Goal: Task Accomplishment & Management: Complete application form

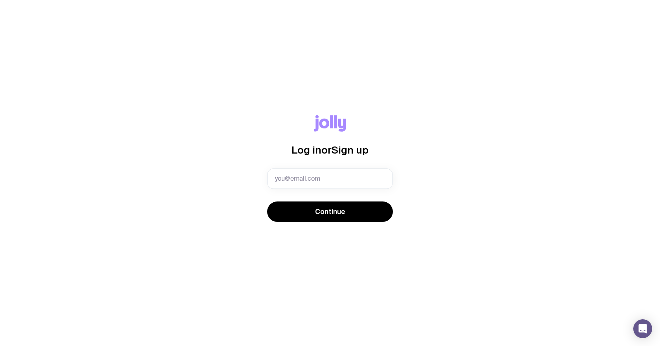
type input "marketingmedia@ada.com.au"
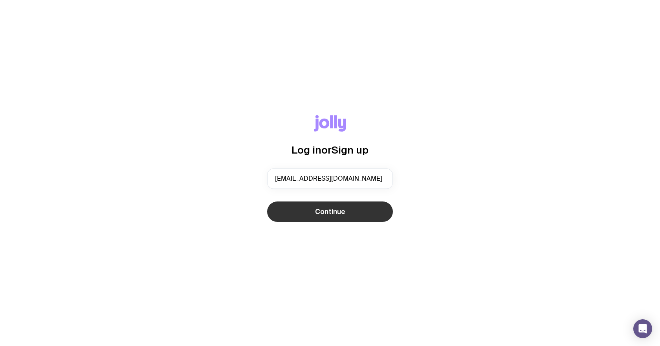
click at [342, 209] on span "Continue" at bounding box center [330, 211] width 30 height 9
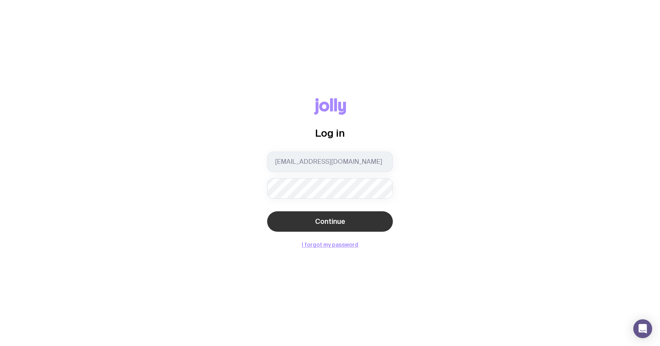
click at [348, 221] on button "Continue" at bounding box center [330, 221] width 126 height 20
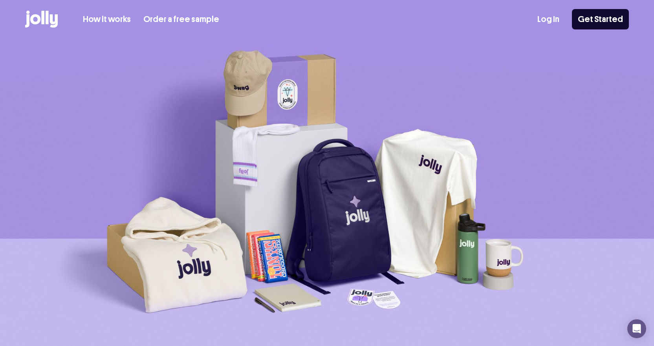
click at [557, 17] on link "Log In" at bounding box center [549, 19] width 22 height 13
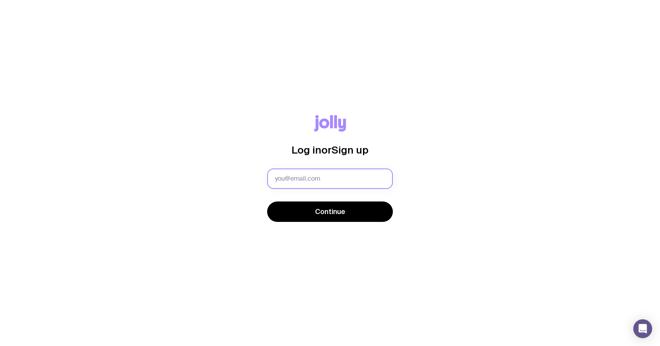
type input "[PERSON_NAME][EMAIL_ADDRESS][PERSON_NAME][DOMAIN_NAME]"
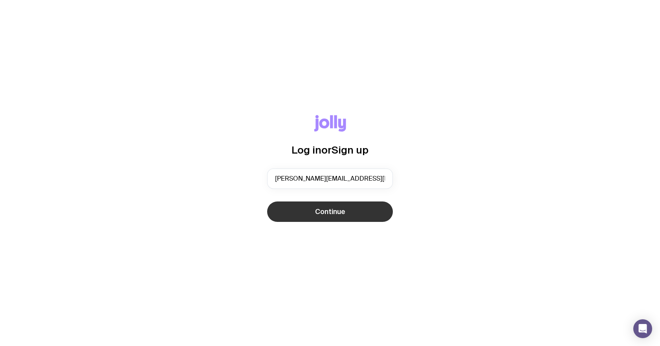
click at [322, 213] on span "Continue" at bounding box center [330, 211] width 30 height 9
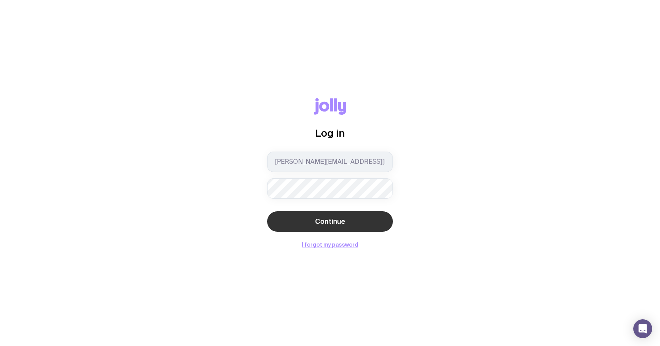
click at [326, 218] on span "Continue" at bounding box center [330, 221] width 30 height 9
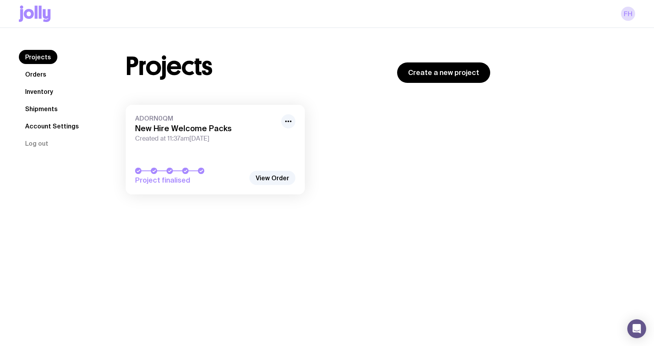
click at [33, 90] on link "Inventory" at bounding box center [39, 92] width 40 height 14
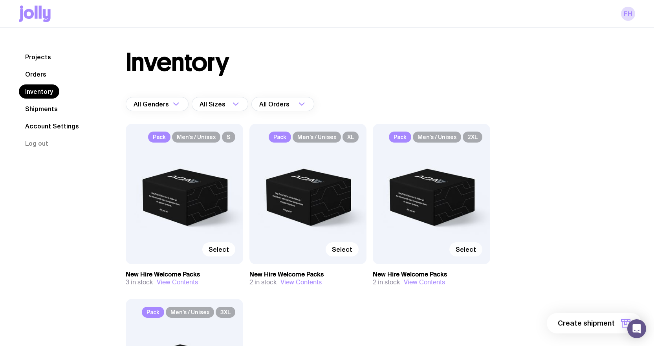
click at [467, 248] on span "Select" at bounding box center [466, 250] width 20 height 8
click at [0, 0] on input "Select" at bounding box center [0, 0] width 0 height 0
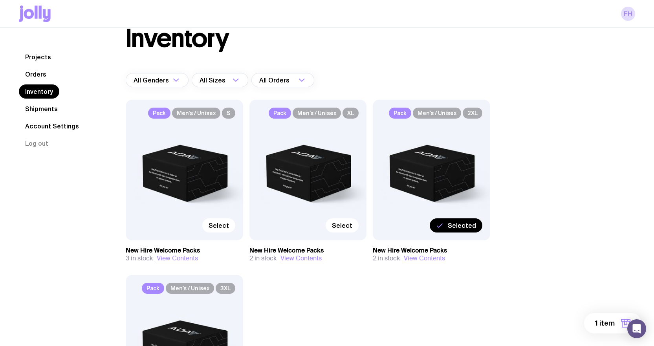
scroll to position [12, 0]
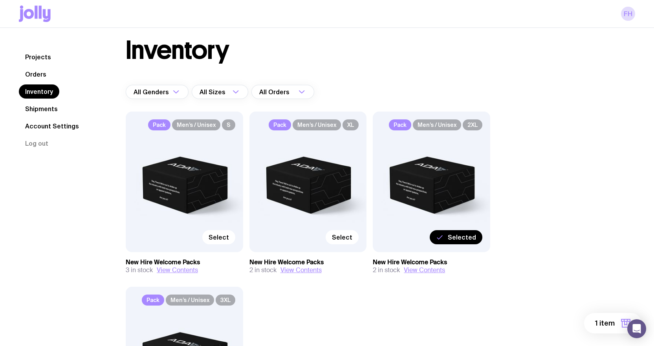
click at [460, 239] on span "Selected" at bounding box center [462, 237] width 28 height 8
click at [0, 0] on input "Selected" at bounding box center [0, 0] width 0 height 0
click at [36, 73] on link "Orders" at bounding box center [36, 74] width 34 height 14
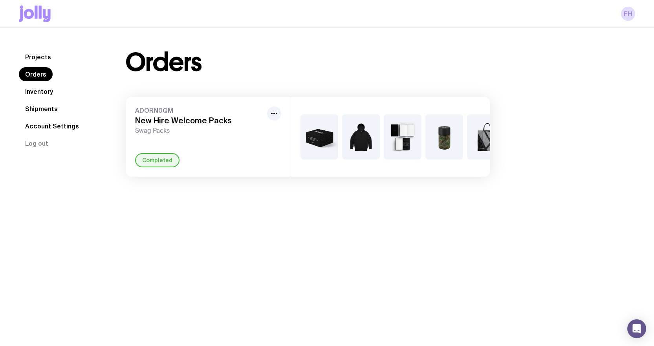
click at [45, 109] on link "Shipments" at bounding box center [41, 109] width 45 height 14
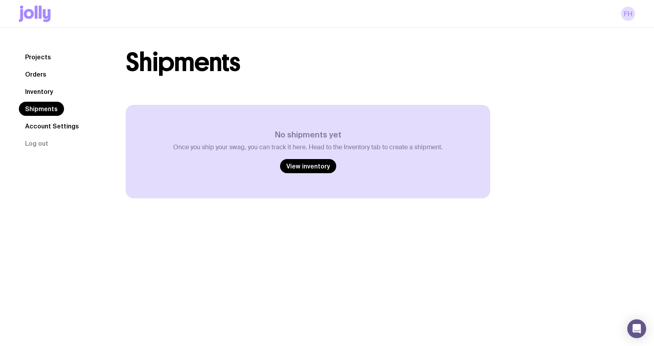
click at [35, 90] on link "Inventory" at bounding box center [39, 92] width 40 height 14
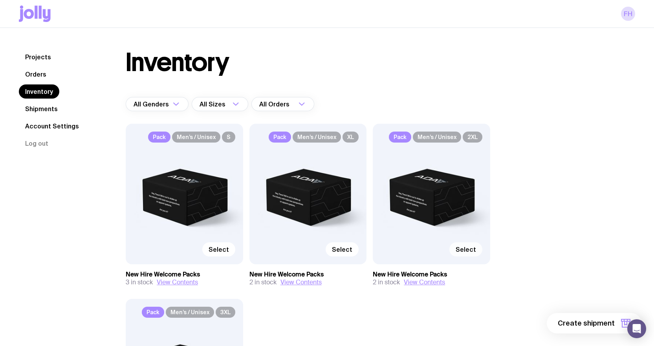
click at [468, 248] on span "Select" at bounding box center [466, 250] width 20 height 8
click at [0, 0] on input "Select" at bounding box center [0, 0] width 0 height 0
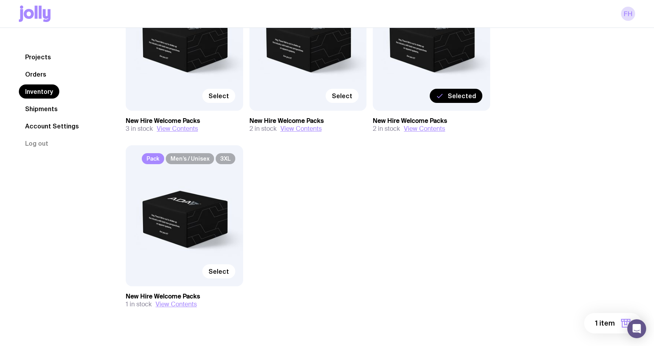
scroll to position [169, 0]
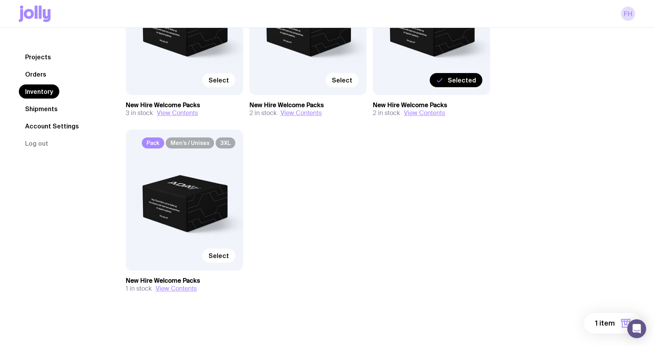
click at [604, 323] on span "1 item" at bounding box center [605, 323] width 20 height 9
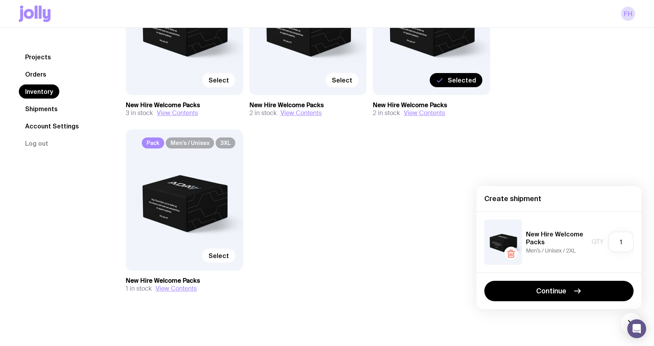
drag, startPoint x: 565, startPoint y: 291, endPoint x: 596, endPoint y: 271, distance: 36.4
click at [566, 291] on span "Continue" at bounding box center [551, 291] width 30 height 9
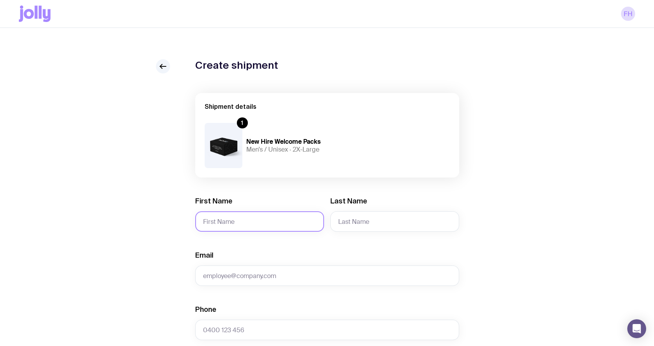
drag, startPoint x: 293, startPoint y: 219, endPoint x: 330, endPoint y: 215, distance: 37.1
click at [293, 219] on input "First Name" at bounding box center [259, 221] width 129 height 20
click at [255, 219] on input "[PERSON_NAME]" at bounding box center [259, 221] width 129 height 20
type input "[PERSON_NAME]"
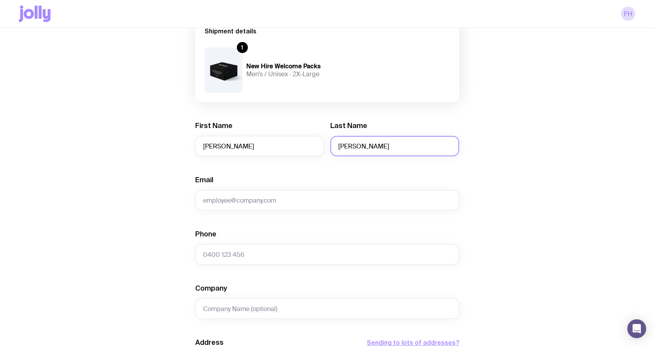
scroll to position [79, 0]
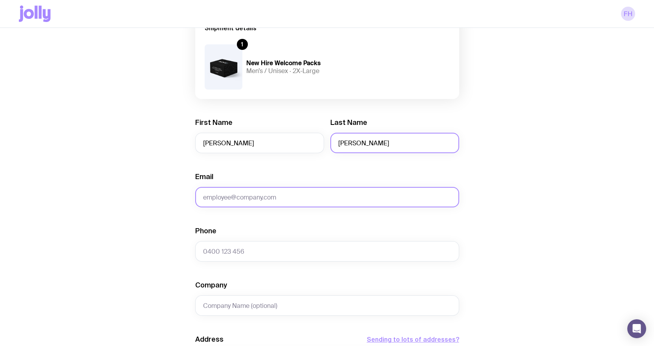
type input "[PERSON_NAME]"
click at [272, 200] on input "Email" at bounding box center [327, 197] width 264 height 20
type input "[PERSON_NAME][EMAIL_ADDRESS][PERSON_NAME][DOMAIN_NAME]"
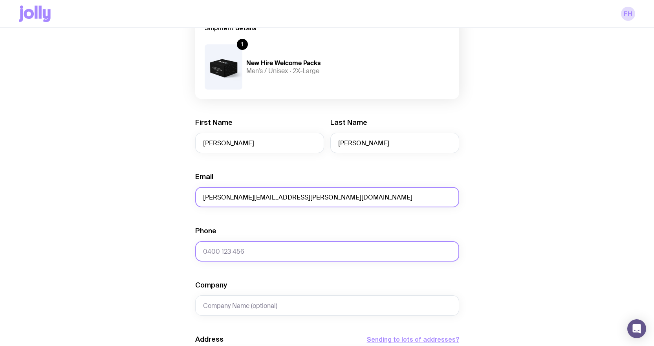
type input "413920535"
type input "ADA Pty Ltd"
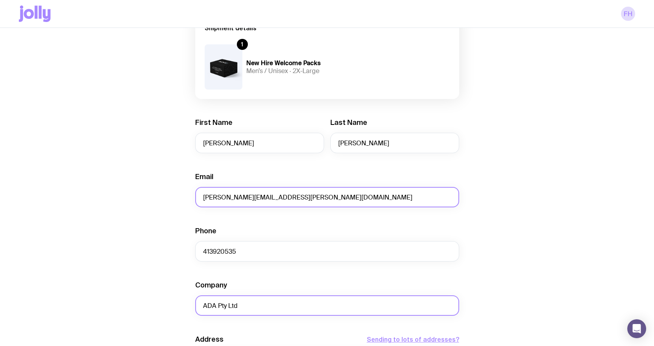
type input "30 [PERSON_NAME] Court"
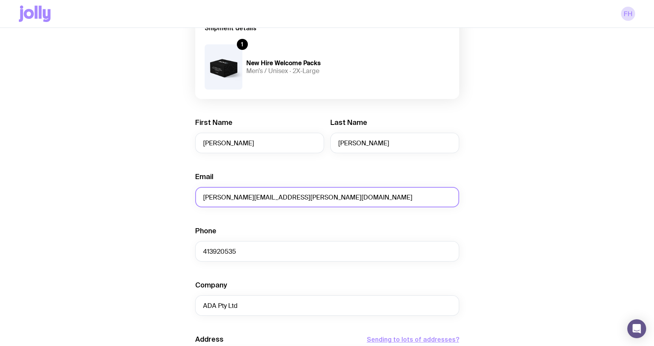
type input "Bendigo"
type input "3550"
drag, startPoint x: 288, startPoint y: 198, endPoint x: 189, endPoint y: 201, distance: 99.9
click at [187, 201] on div "Create shipment Shipment details 1 New Hire Welcome Packs Men’s / Unisex · 2X-L…" at bounding box center [327, 280] width 617 height 598
type input "[PERSON_NAME][EMAIL_ADDRESS][PERSON_NAME][DOMAIN_NAME]"
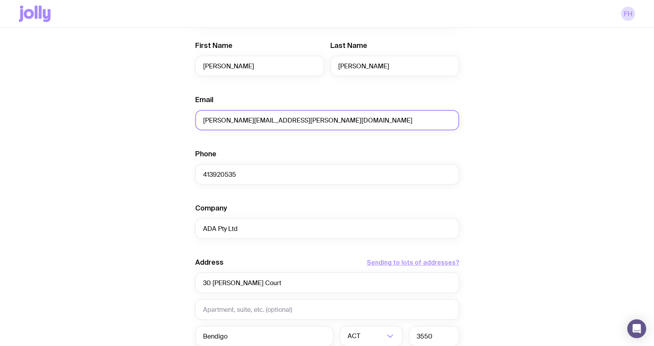
scroll to position [157, 0]
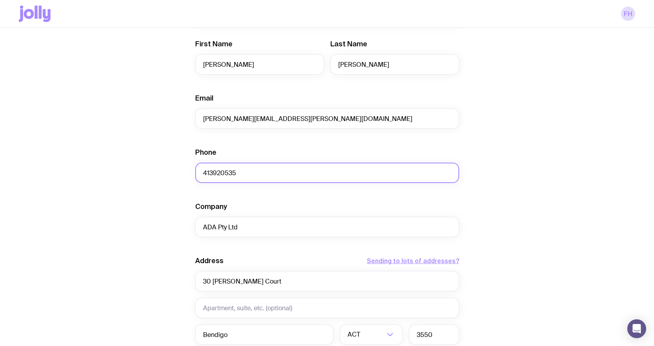
click at [255, 176] on input "413920535" at bounding box center [327, 173] width 264 height 20
type input "0431432390"
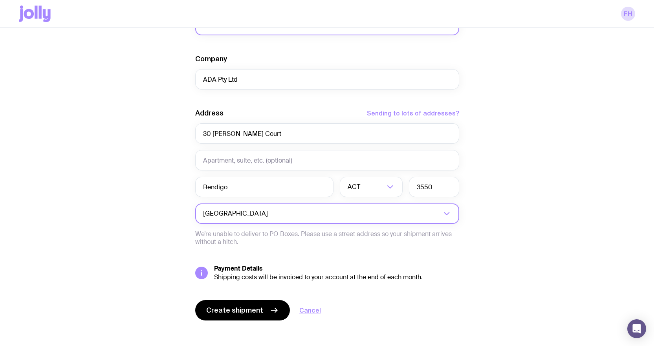
scroll to position [311, 0]
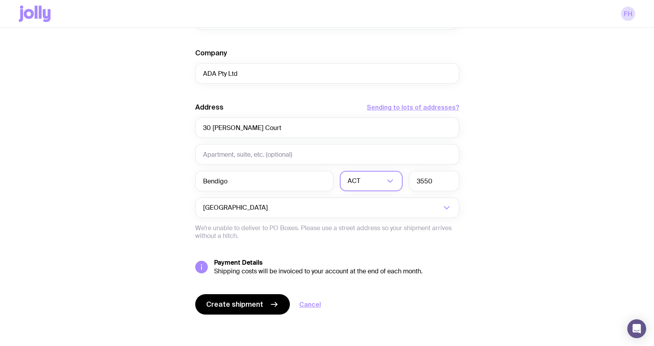
click at [392, 180] on icon "Search for option" at bounding box center [390, 180] width 9 height 9
click at [366, 235] on li "VIC" at bounding box center [371, 234] width 62 height 17
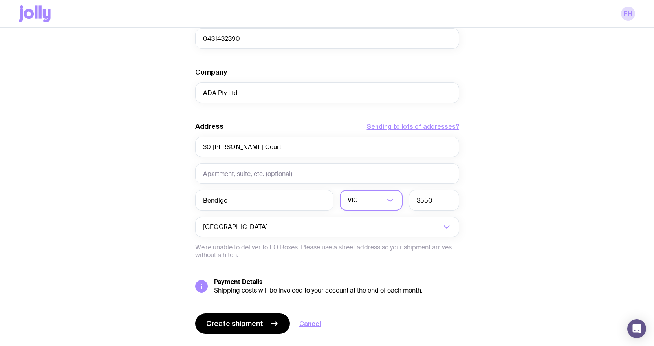
scroll to position [311, 0]
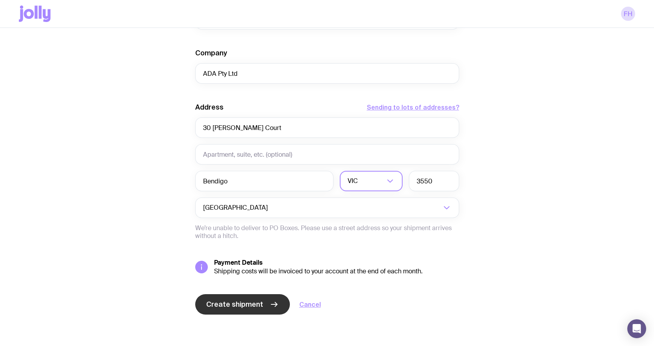
click at [251, 303] on span "Create shipment" at bounding box center [234, 304] width 57 height 9
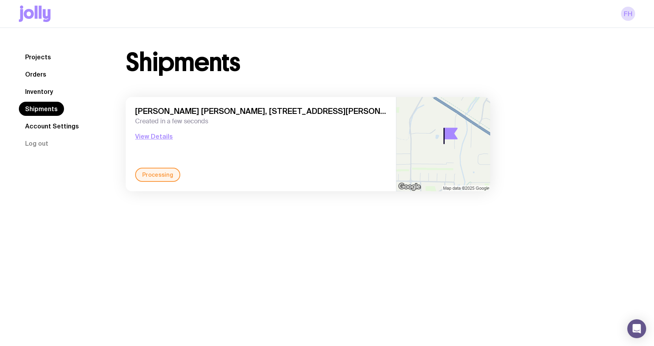
click at [34, 73] on link "Orders" at bounding box center [36, 74] width 34 height 14
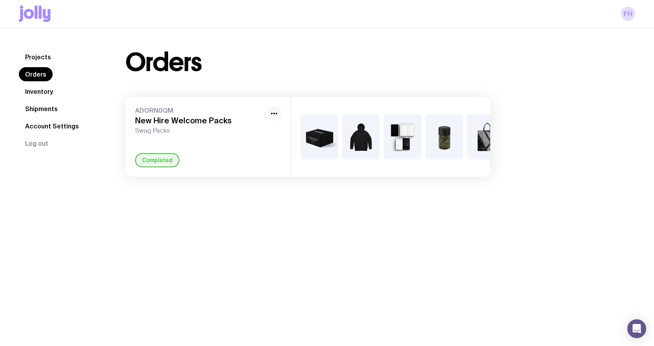
click at [274, 112] on icon "button" at bounding box center [274, 113] width 9 height 9
click at [275, 113] on icon "button" at bounding box center [274, 113] width 9 height 9
click at [39, 53] on link "Projects" at bounding box center [38, 57] width 39 height 14
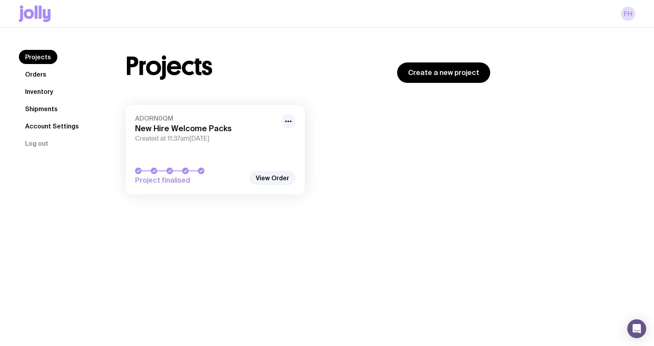
click at [40, 74] on link "Orders" at bounding box center [36, 74] width 34 height 14
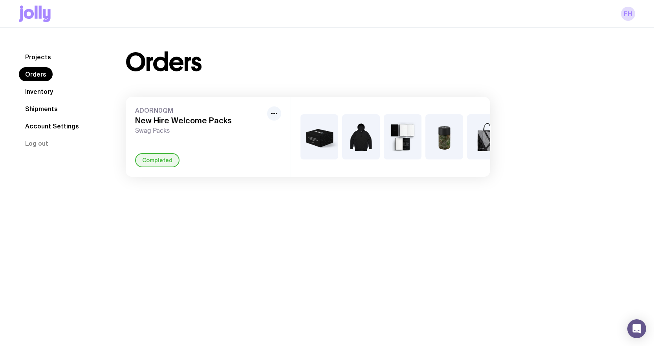
click at [42, 92] on link "Inventory" at bounding box center [39, 92] width 40 height 14
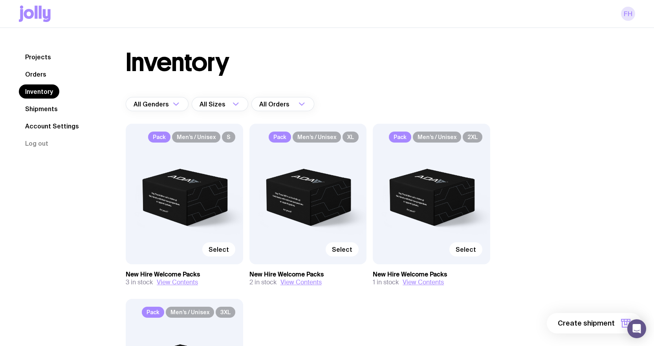
click at [629, 15] on link "FH" at bounding box center [628, 14] width 14 height 14
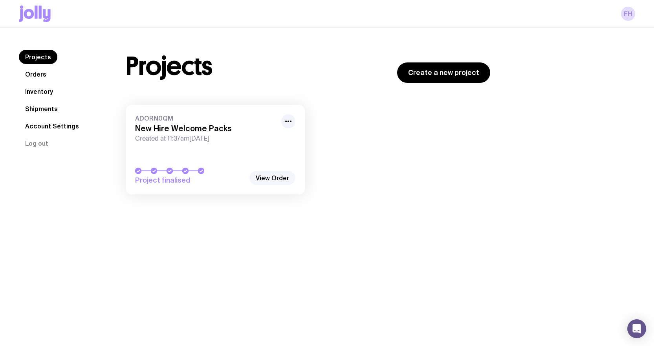
click at [279, 175] on link "View Order" at bounding box center [273, 178] width 46 height 14
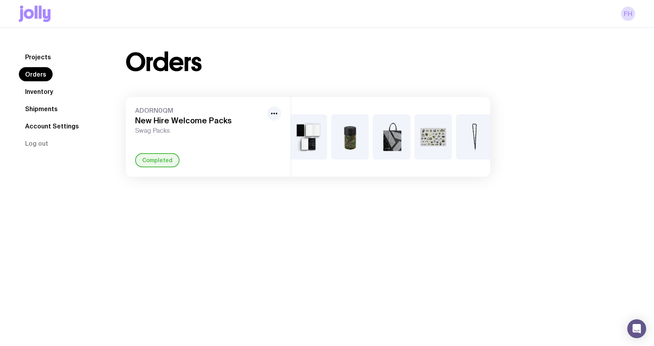
scroll to position [0, 110]
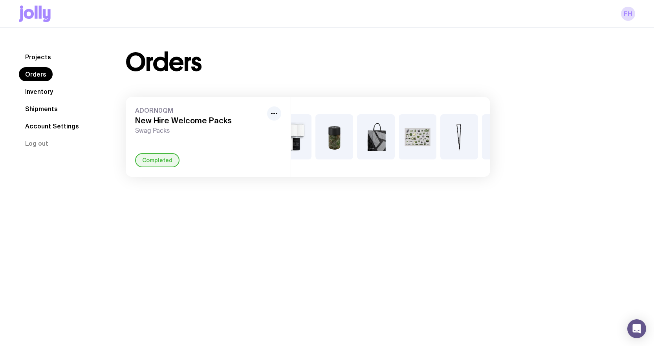
click at [49, 127] on link "Account Settings" at bounding box center [52, 126] width 66 height 14
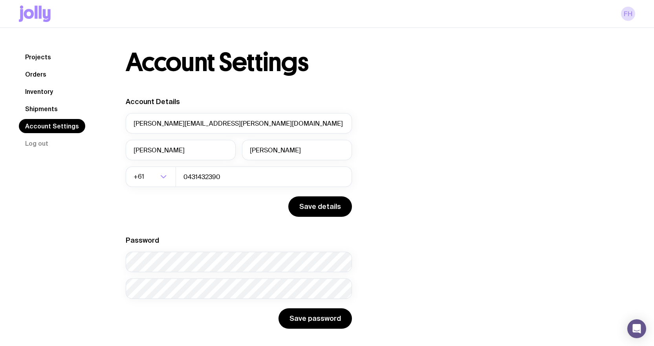
click at [30, 91] on link "Inventory" at bounding box center [39, 92] width 40 height 14
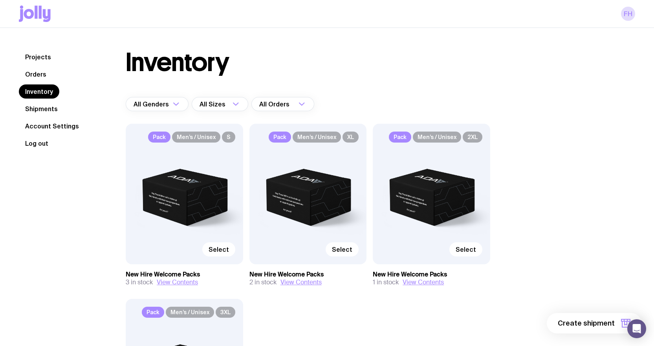
click at [35, 143] on button "Log out" at bounding box center [37, 143] width 36 height 14
